Goal: Check status: Check status

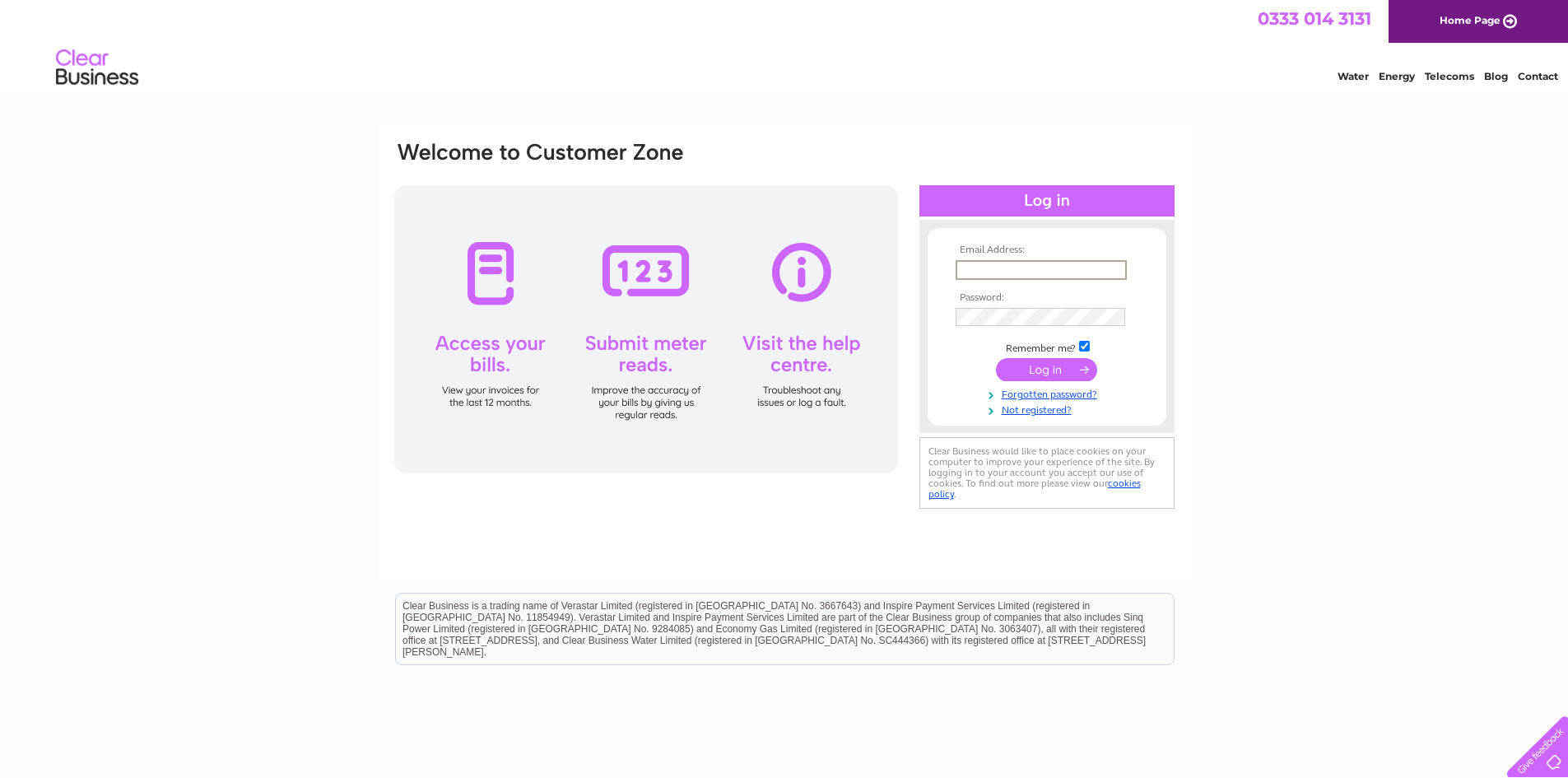
paste input "accounts@ewehospitality.co.uk"
type input "accounts@ewehospitality.co.uk"
click at [1049, 369] on input "submit" at bounding box center [1047, 368] width 101 height 23
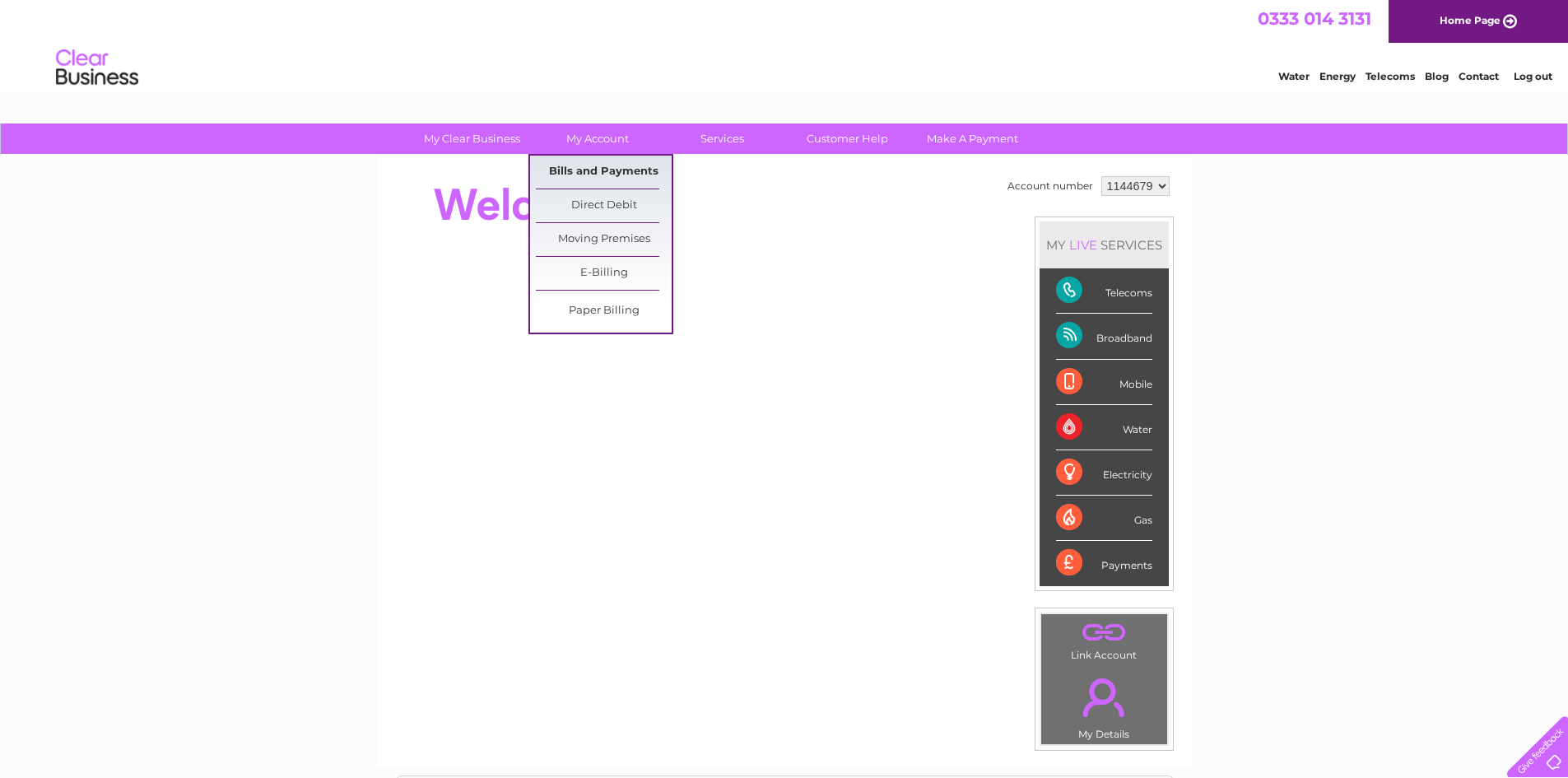
click at [594, 166] on link "Bills and Payments" at bounding box center [604, 173] width 136 height 33
